Goal: Book appointment/travel/reservation

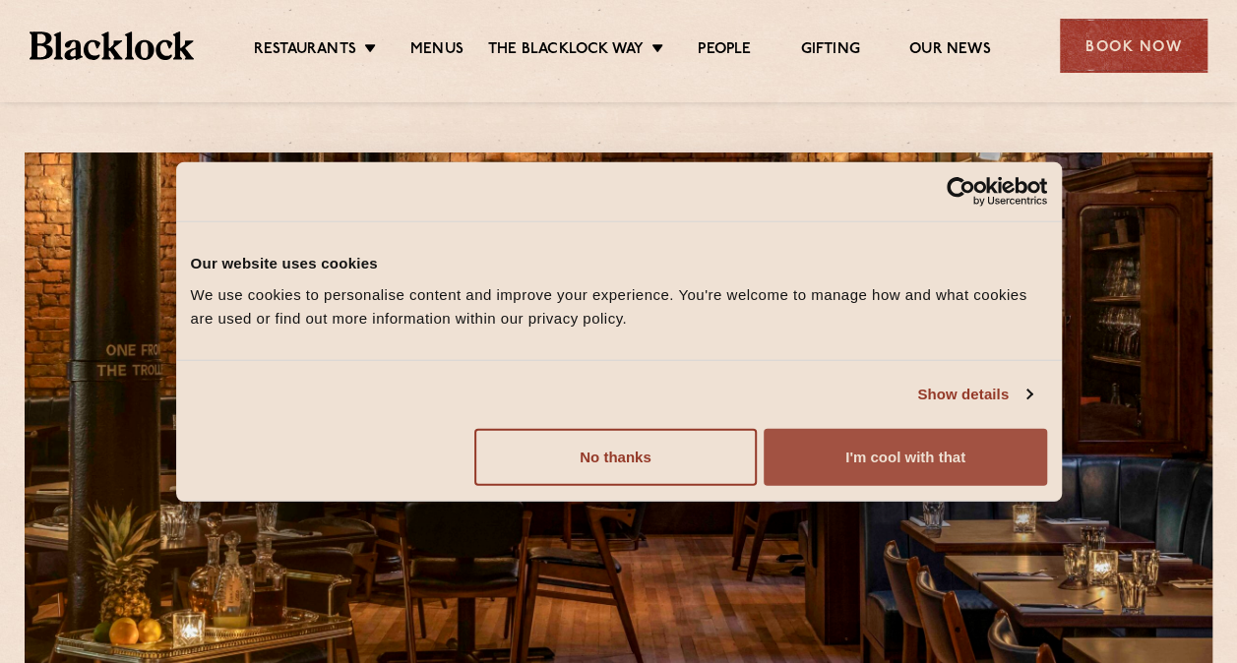
click at [912, 451] on button "I'm cool with that" at bounding box center [905, 456] width 282 height 57
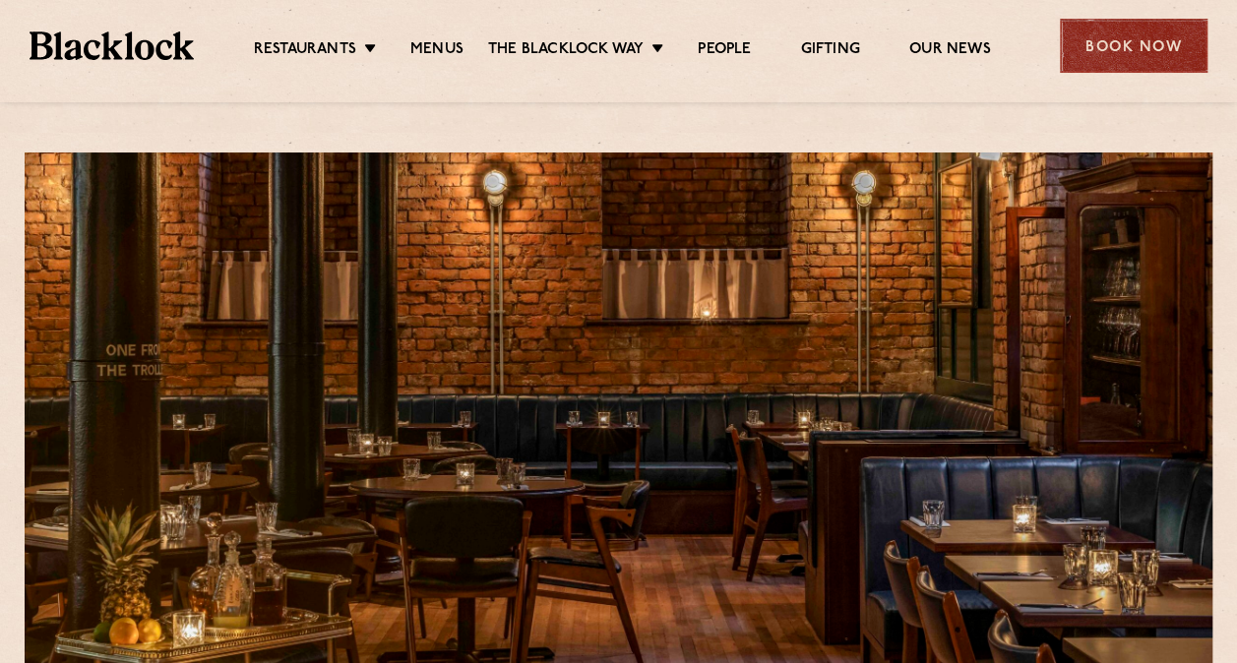
click at [1129, 65] on div "Book Now" at bounding box center [1134, 46] width 148 height 54
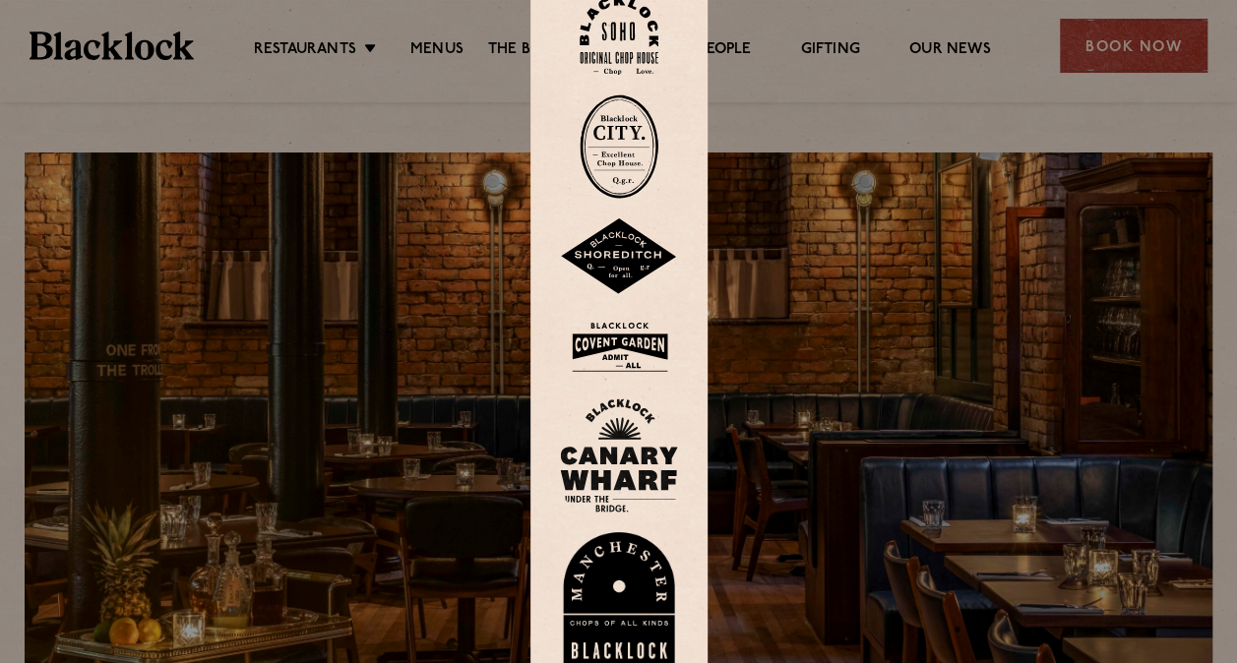
click at [1106, 62] on div at bounding box center [618, 331] width 1237 height 663
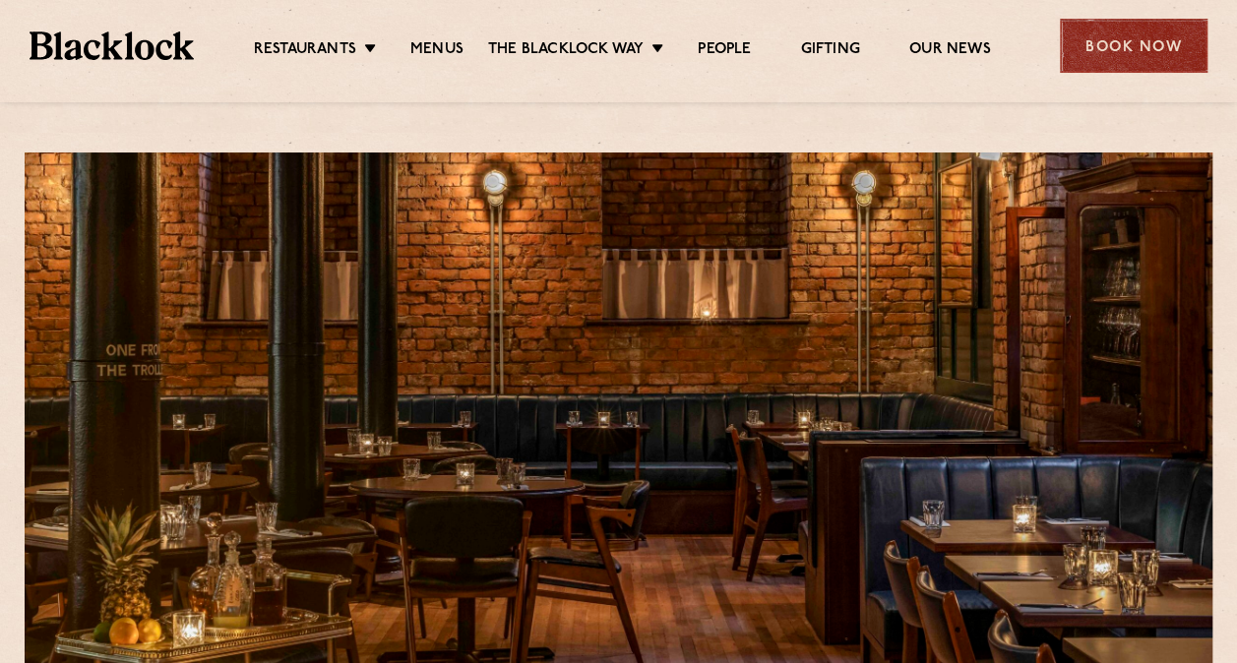
click at [1141, 45] on div "Book Now" at bounding box center [1134, 46] width 148 height 54
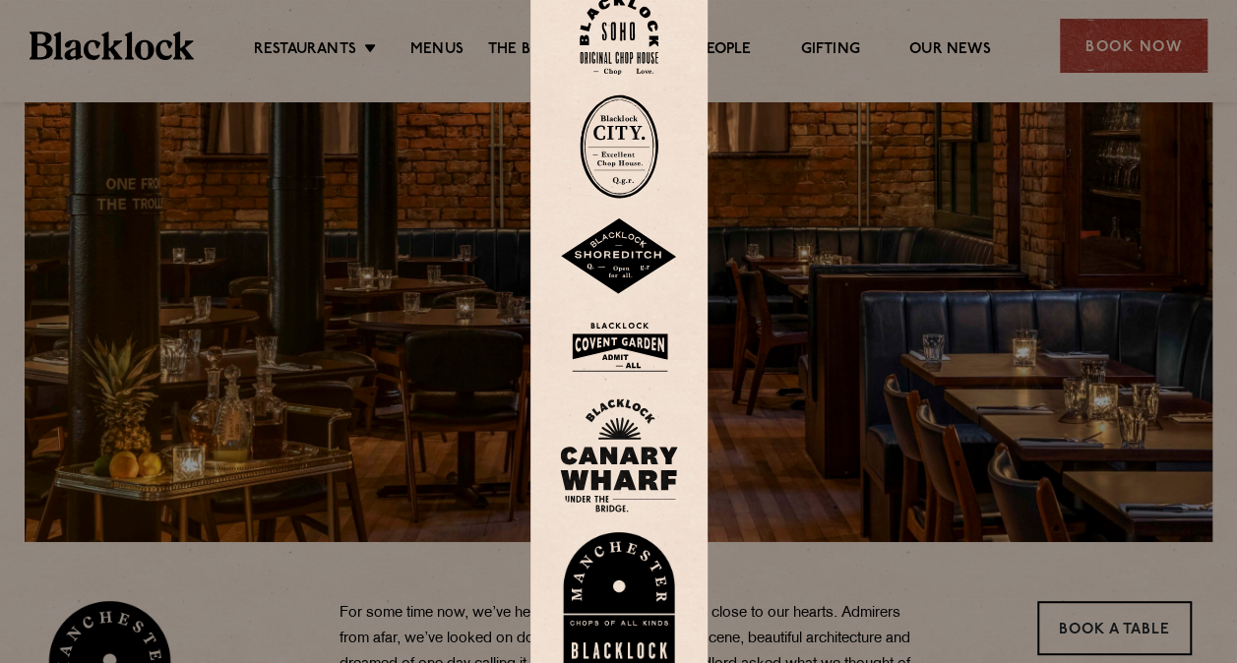
scroll to position [197, 0]
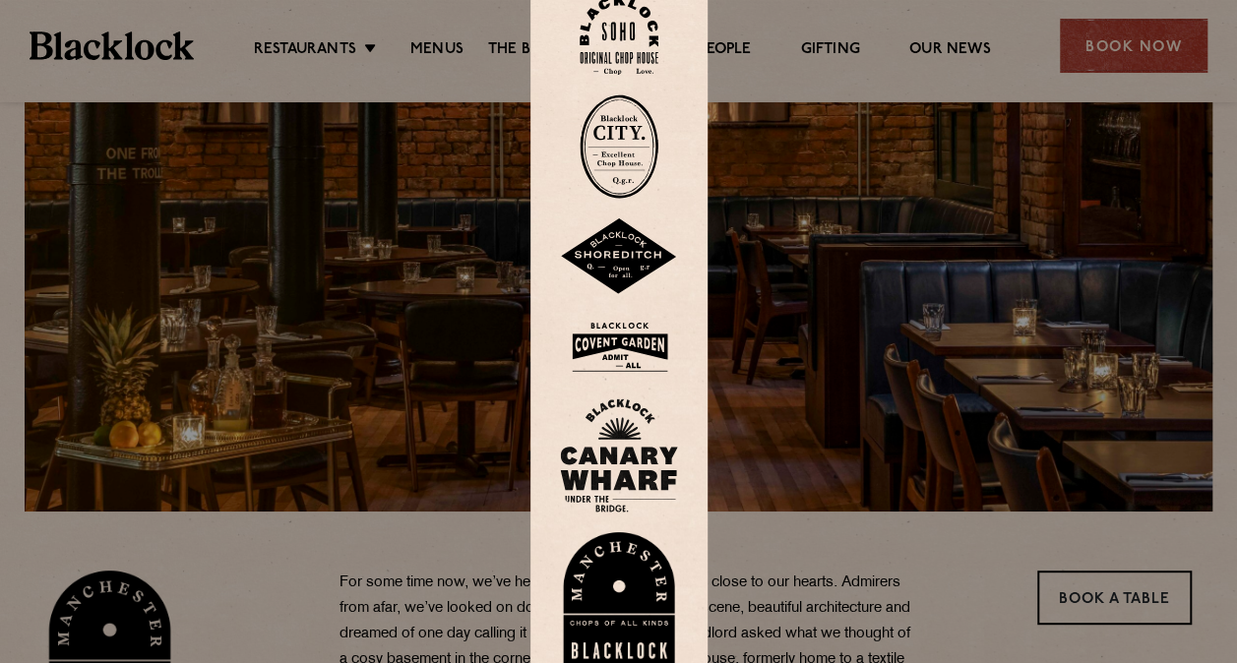
click at [610, 600] on img at bounding box center [619, 600] width 118 height 136
